Goal: Task Accomplishment & Management: Use online tool/utility

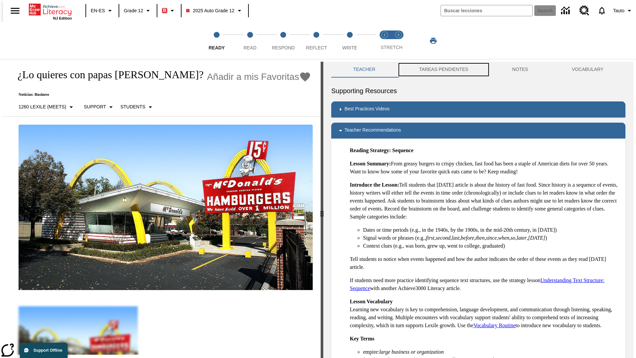
click at [439, 70] on button "TAREAS PENDIENTES" at bounding box center [443, 70] width 93 height 16
click at [443, 70] on button "TAREAS PENDIENTES" at bounding box center [443, 70] width 93 height 16
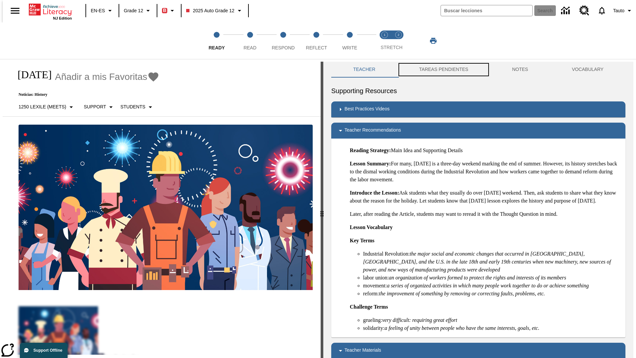
click at [443, 70] on button "TAREAS PENDIENTES" at bounding box center [443, 70] width 93 height 16
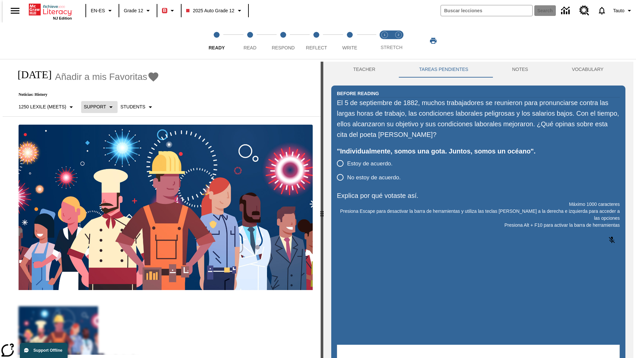
click at [96, 107] on p "Support" at bounding box center [95, 106] width 22 height 7
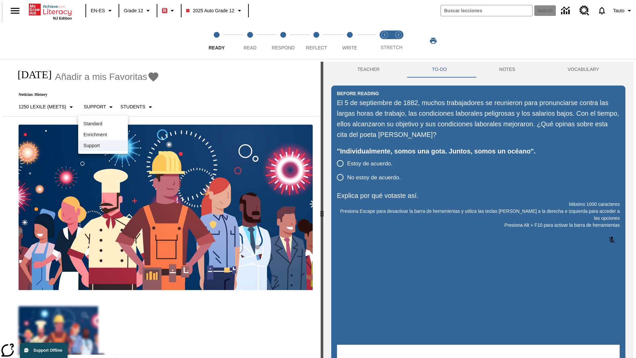
click at [103, 146] on p "Support" at bounding box center [103, 145] width 39 height 7
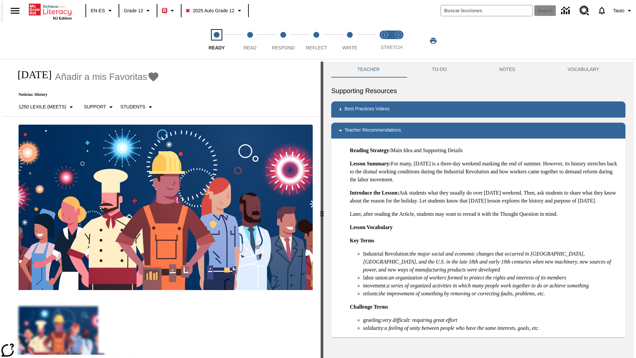
click at [217, 41] on span "Ready" at bounding box center [217, 45] width 16 height 12
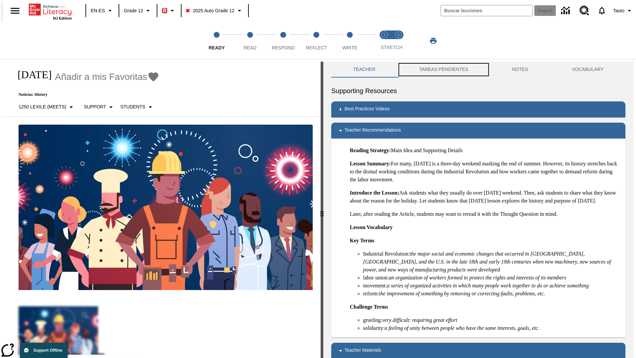
click at [439, 70] on button "TAREAS PENDIENTES" at bounding box center [443, 70] width 93 height 16
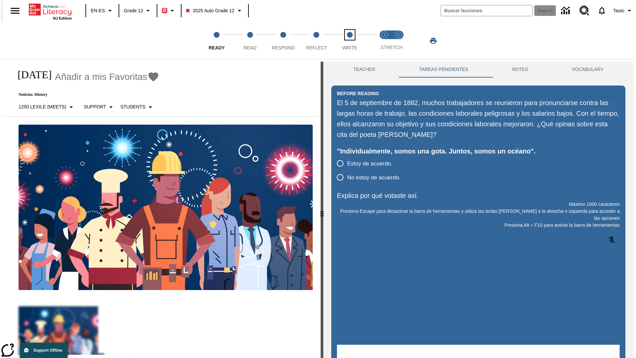
click at [350, 41] on span "Write" at bounding box center [349, 45] width 15 height 12
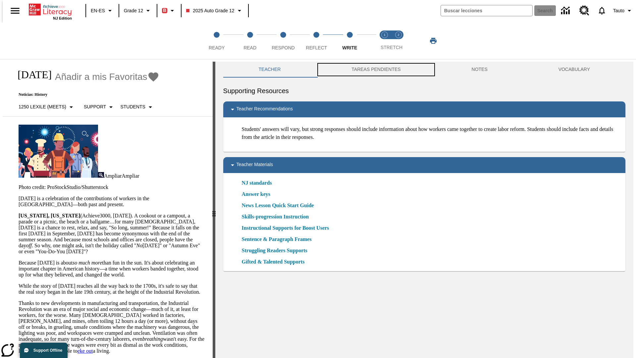
scroll to position [0, 0]
click at [372, 70] on button "TAREAS PENDIENTES" at bounding box center [376, 69] width 120 height 16
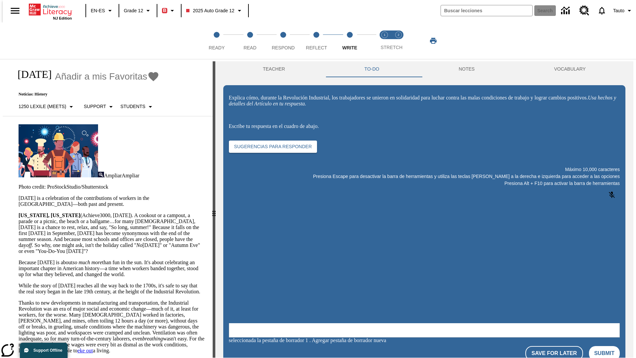
scroll to position [0, 0]
